Goal: Information Seeking & Learning: Compare options

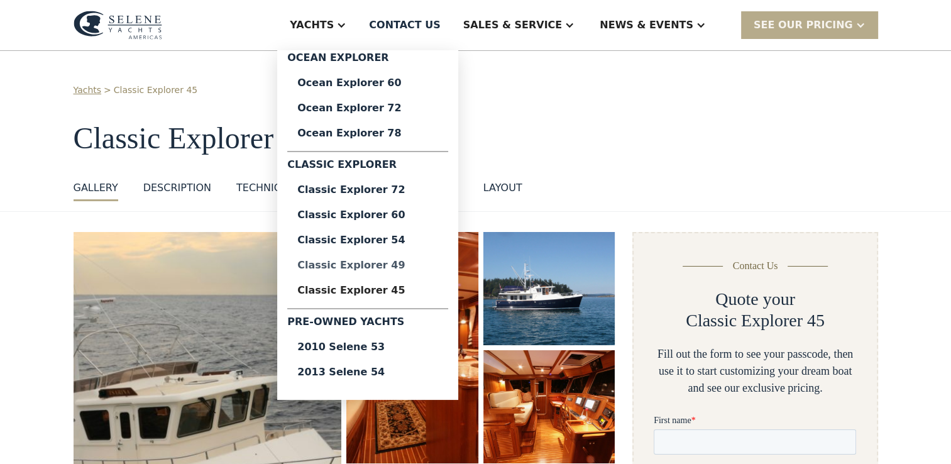
click at [407, 263] on div "Classic Explorer 49" at bounding box center [367, 265] width 141 height 10
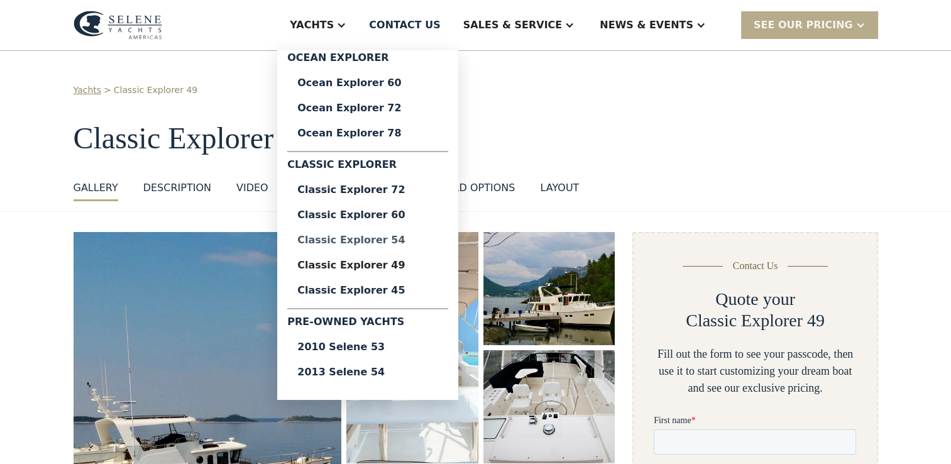
click at [417, 239] on div "Classic Explorer 54" at bounding box center [367, 240] width 141 height 10
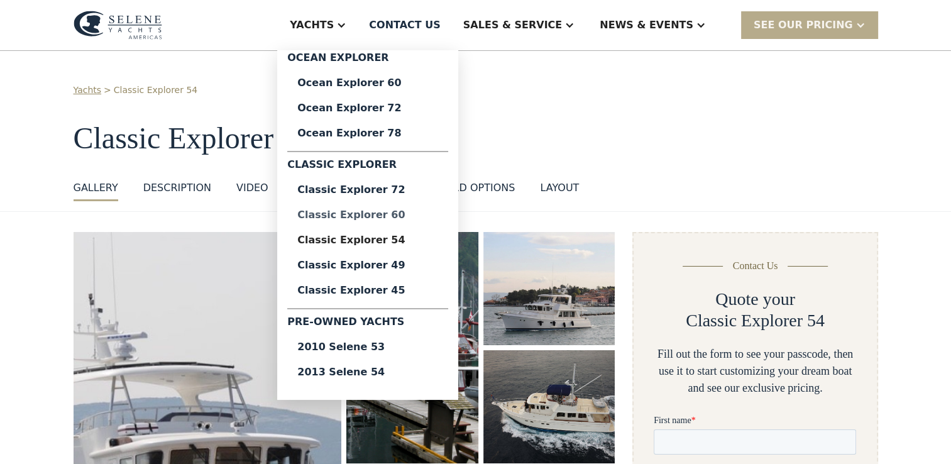
click at [407, 214] on div "Classic Explorer 60" at bounding box center [367, 215] width 141 height 10
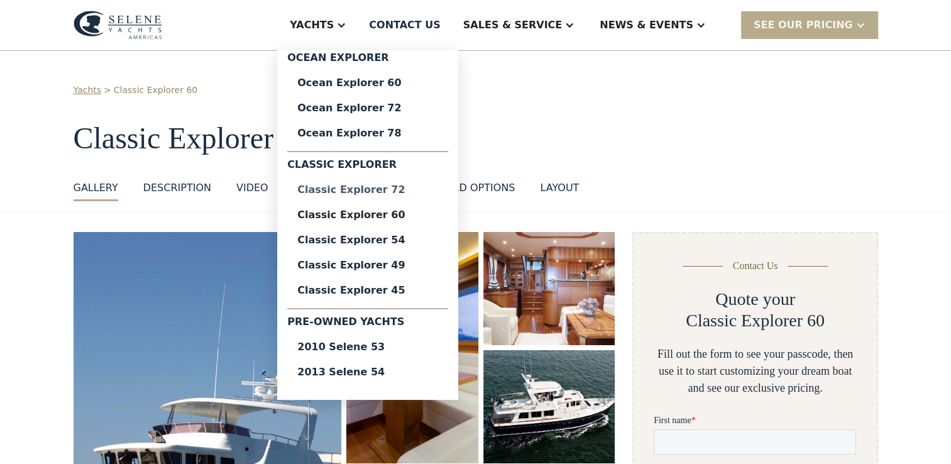
click at [418, 190] on div "Classic Explorer 72" at bounding box center [367, 190] width 141 height 10
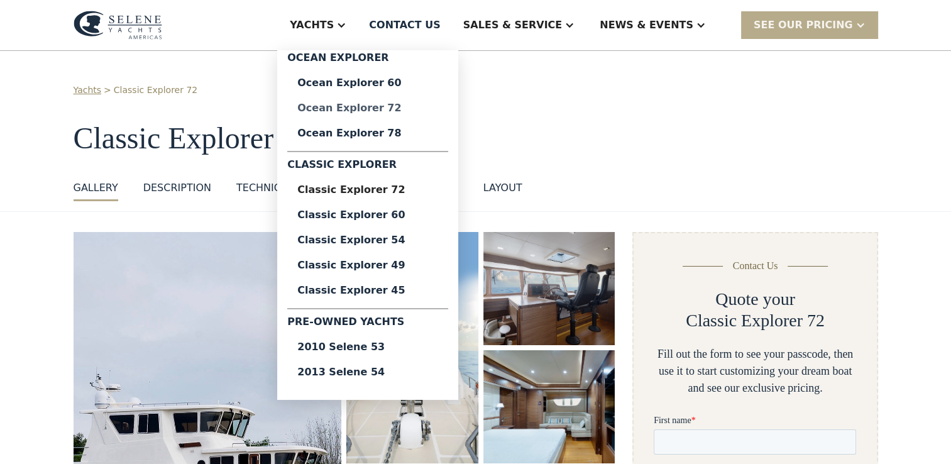
click at [415, 112] on div "Ocean Explorer 72" at bounding box center [367, 108] width 141 height 10
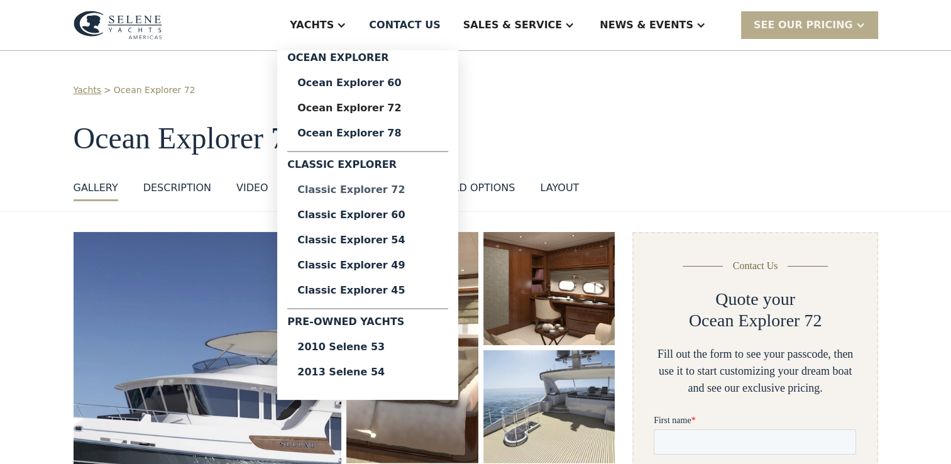
click at [407, 195] on div "Classic Explorer 72" at bounding box center [367, 190] width 141 height 10
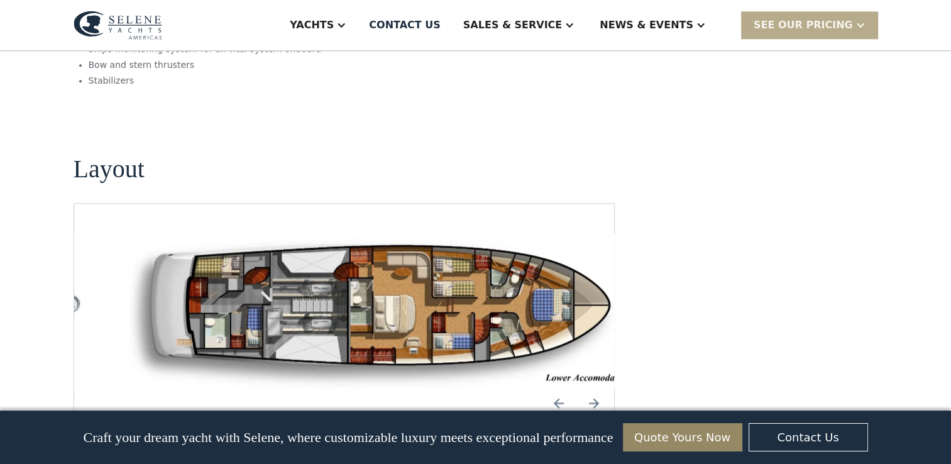
scroll to position [1635, 0]
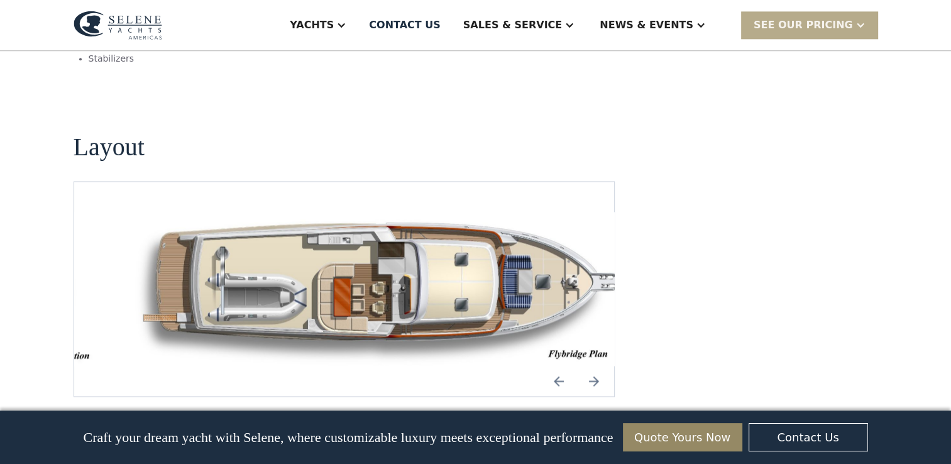
click at [375, 212] on img "open lightbox" at bounding box center [384, 289] width 521 height 155
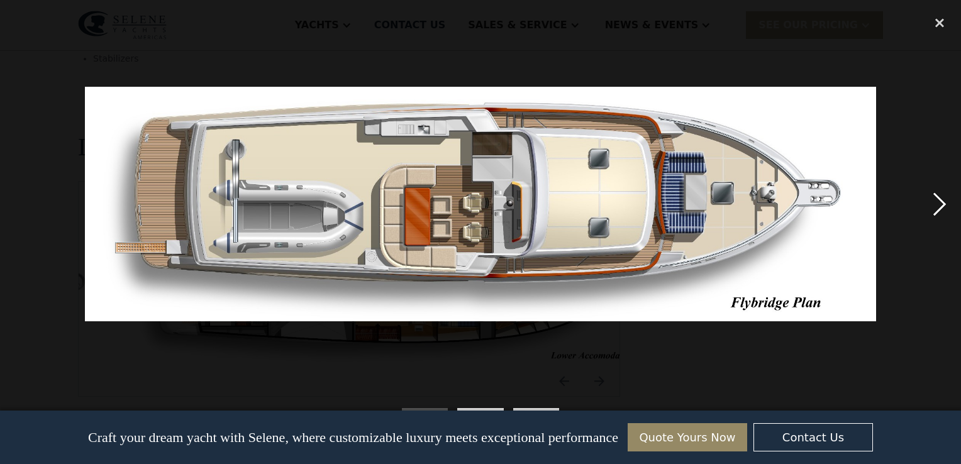
click at [940, 199] on div "next image" at bounding box center [939, 204] width 43 height 390
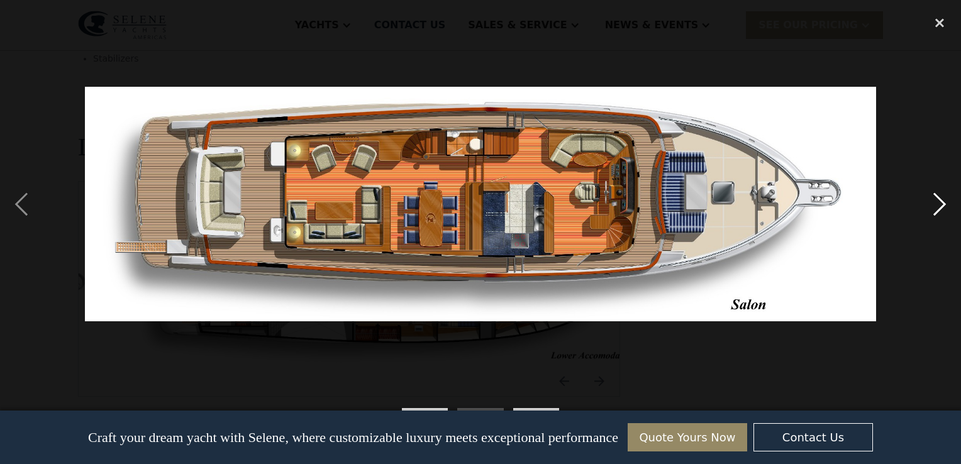
click at [938, 200] on div "next image" at bounding box center [939, 204] width 43 height 390
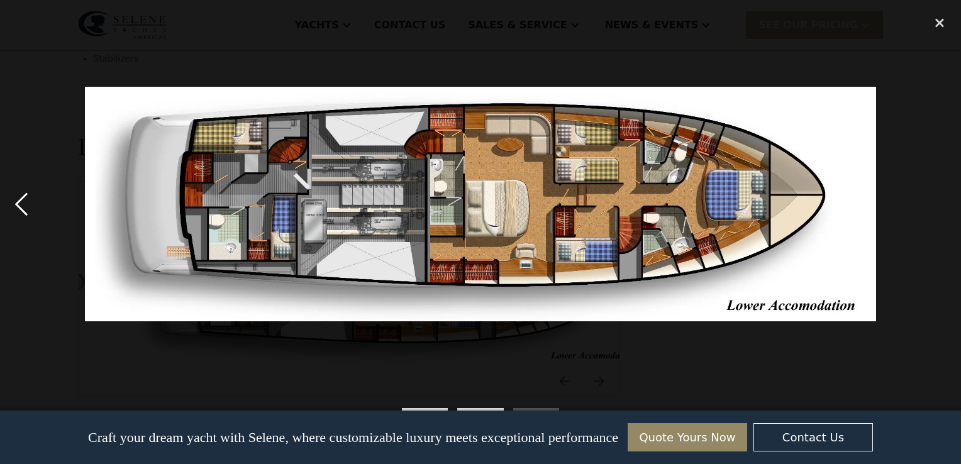
click at [23, 202] on div "previous image" at bounding box center [21, 204] width 43 height 390
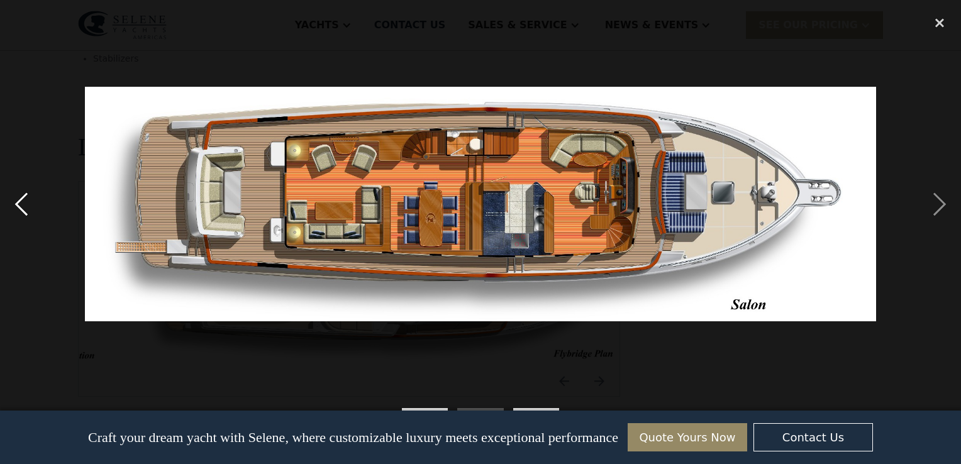
click at [23, 202] on div "previous image" at bounding box center [21, 204] width 43 height 390
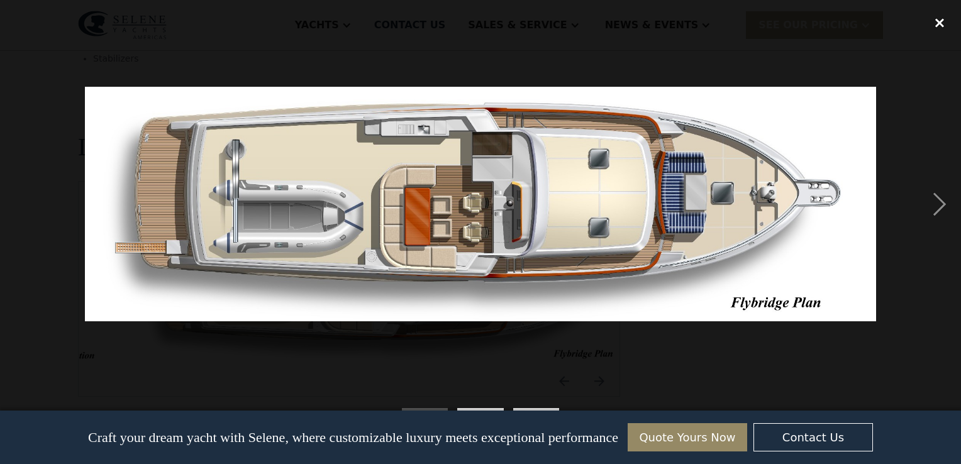
click at [934, 21] on div "close lightbox" at bounding box center [939, 23] width 43 height 28
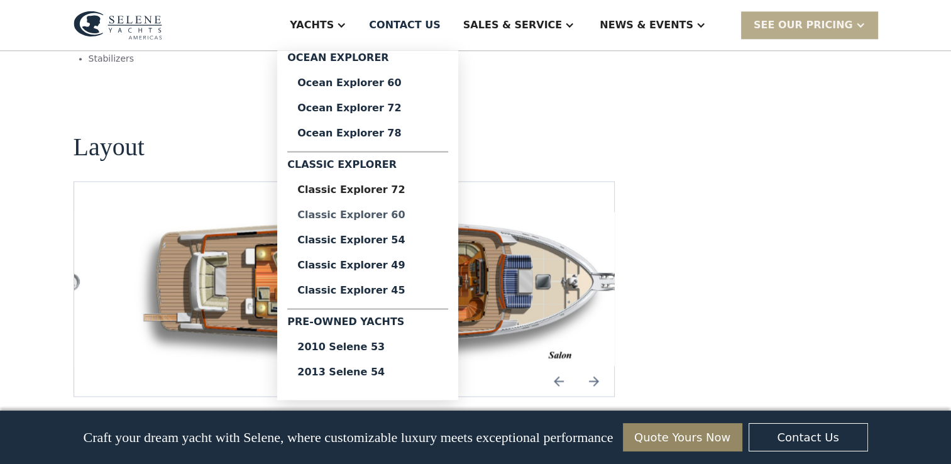
click at [416, 212] on div "Classic Explorer 60" at bounding box center [367, 215] width 141 height 10
